Goal: Transaction & Acquisition: Download file/media

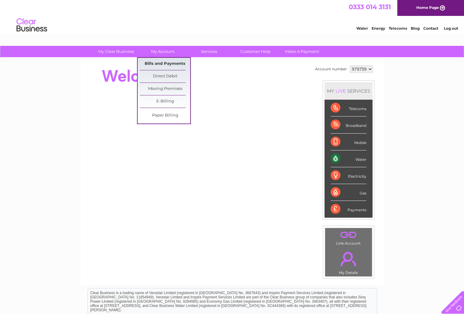
click at [165, 65] on link "Bills and Payments" at bounding box center [165, 64] width 50 height 12
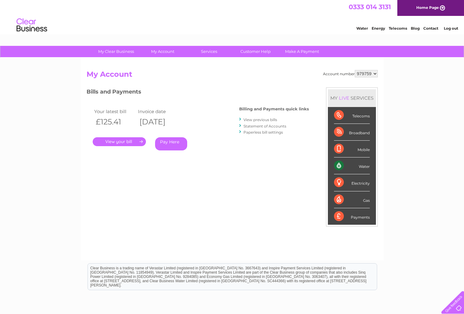
click at [252, 121] on link "View previous bills" at bounding box center [261, 119] width 34 height 5
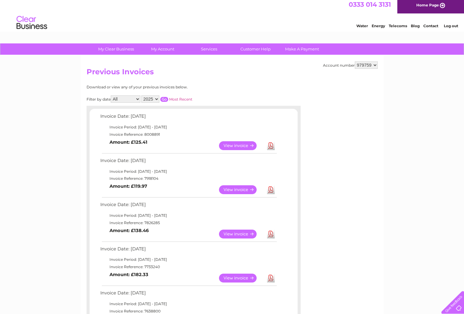
scroll to position [2, 0]
click at [276, 189] on td "Download" at bounding box center [271, 190] width 11 height 12
click at [272, 191] on link "Download" at bounding box center [271, 190] width 8 height 9
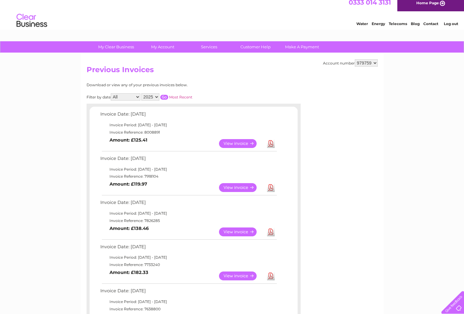
scroll to position [0, 0]
